Goal: Use online tool/utility: Utilize a website feature to perform a specific function

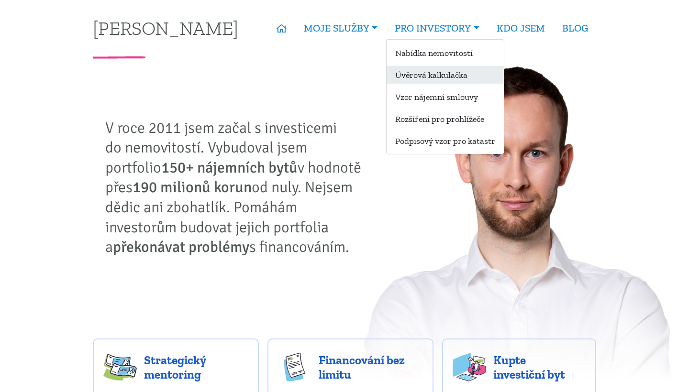
click at [453, 75] on link "Úvěrová kalkulačka" at bounding box center [445, 75] width 117 height 18
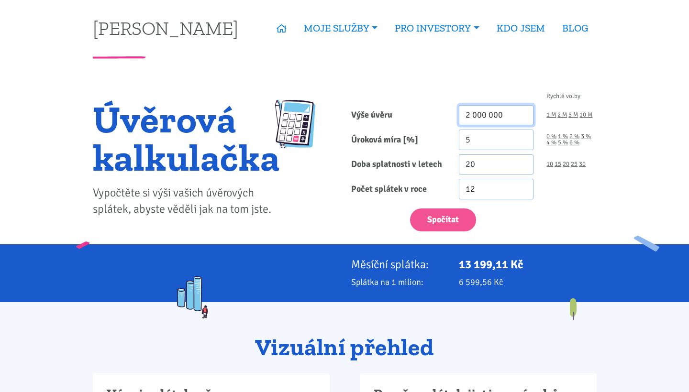
click at [482, 111] on input "2 000 000" at bounding box center [496, 115] width 75 height 21
type input "2 300 000"
click at [496, 133] on input "5" at bounding box center [496, 140] width 75 height 21
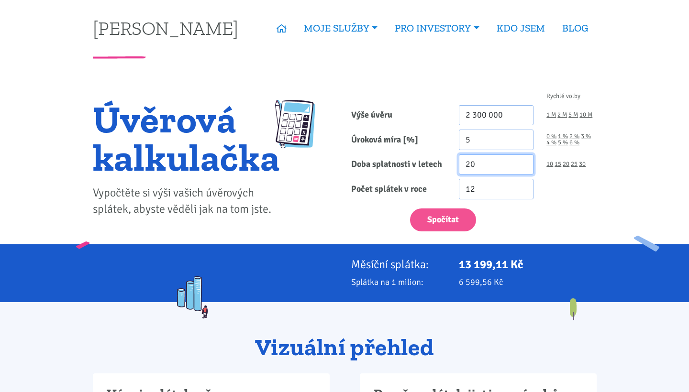
click at [488, 168] on input "20" at bounding box center [496, 165] width 75 height 21
type input "30"
click at [443, 220] on button "Spočítat" at bounding box center [443, 220] width 66 height 23
type input "2300000"
